Goal: Use online tool/utility: Utilize a website feature to perform a specific function

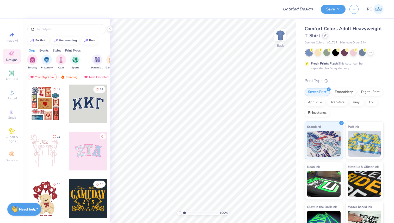
click at [326, 36] on icon at bounding box center [325, 35] width 3 height 3
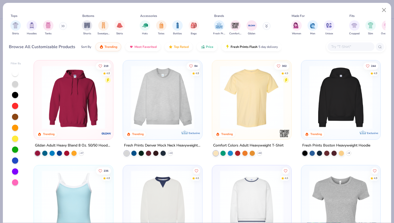
click at [338, 45] on input "text" at bounding box center [351, 47] width 40 height 6
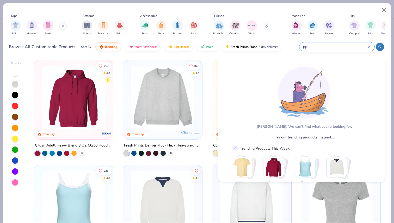
type input "p"
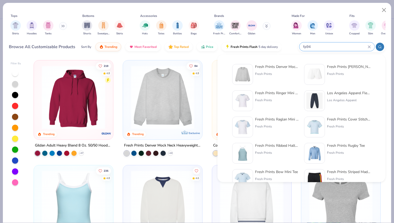
type input "fp94"
click at [259, 70] on div "Fresh Prints Denver Mock Neck Heavyweight Sweatshirt Fresh Prints" at bounding box center [277, 74] width 44 height 21
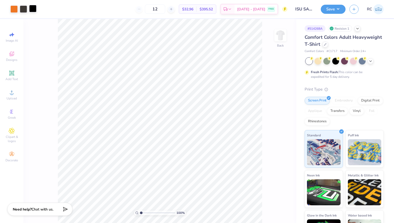
click at [31, 8] on div at bounding box center [32, 8] width 7 height 7
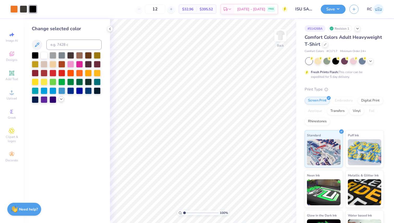
click at [60, 101] on div at bounding box center [61, 99] width 6 height 6
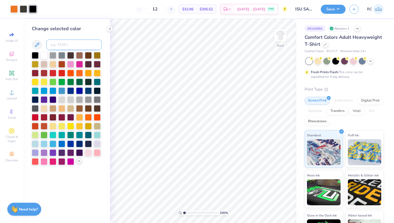
click at [60, 45] on input at bounding box center [73, 45] width 55 height 10
type input "Black 7"
click at [334, 10] on button "Save" at bounding box center [333, 8] width 25 height 9
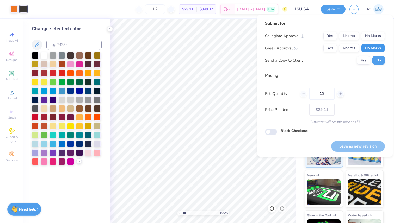
click at [369, 49] on button "No Marks" at bounding box center [373, 48] width 24 height 8
click at [326, 38] on button "Yes" at bounding box center [330, 36] width 14 height 8
click at [347, 143] on button "Save as new revision" at bounding box center [358, 146] width 54 height 11
type input "$29.11"
